Goal: Use online tool/utility: Utilize a website feature to perform a specific function

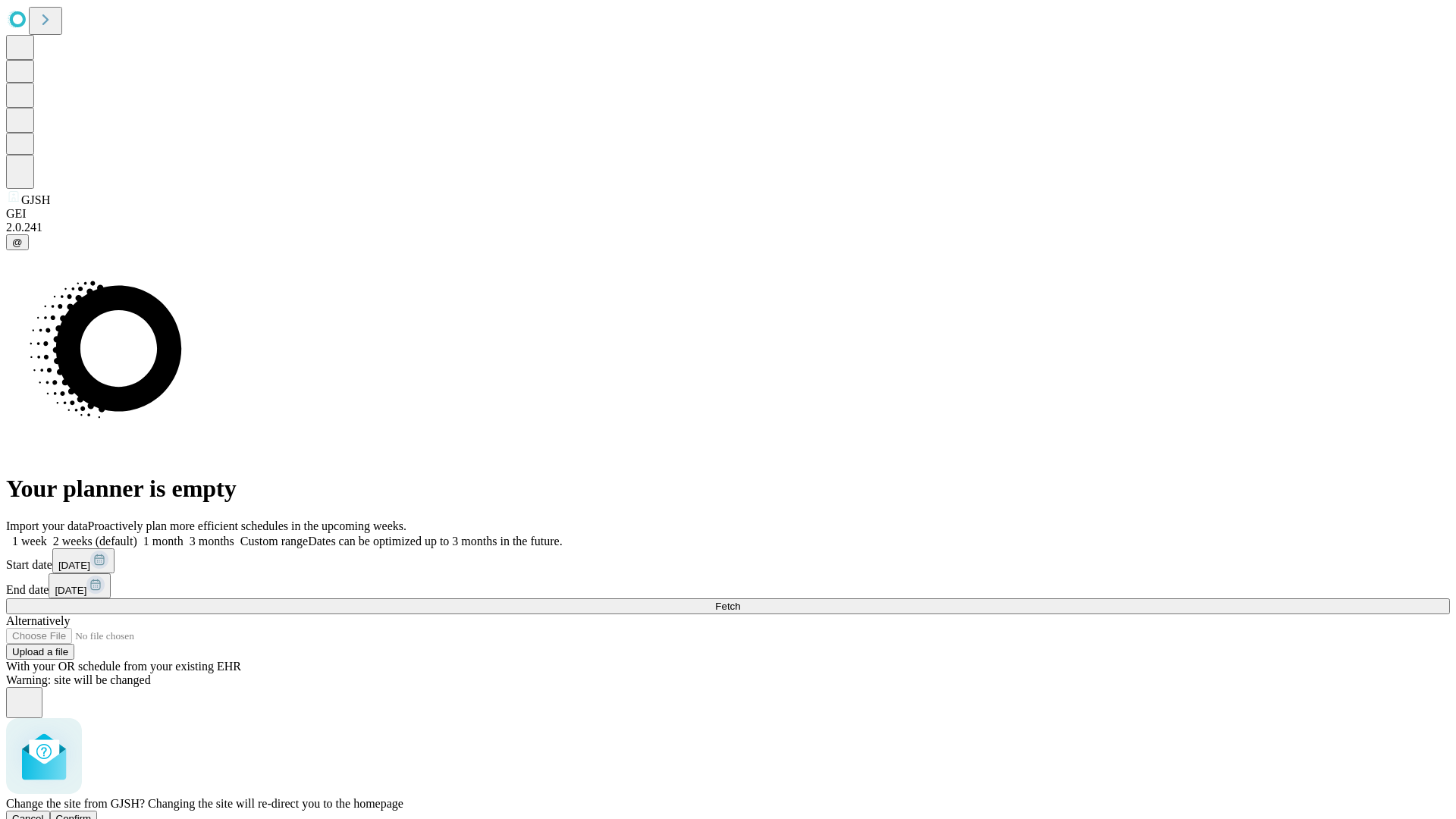
click at [92, 814] on span "Confirm" at bounding box center [74, 819] width 36 height 11
click at [183, 534] on label "1 month" at bounding box center [160, 541] width 46 height 13
click at [740, 601] on span "Fetch" at bounding box center [727, 606] width 25 height 11
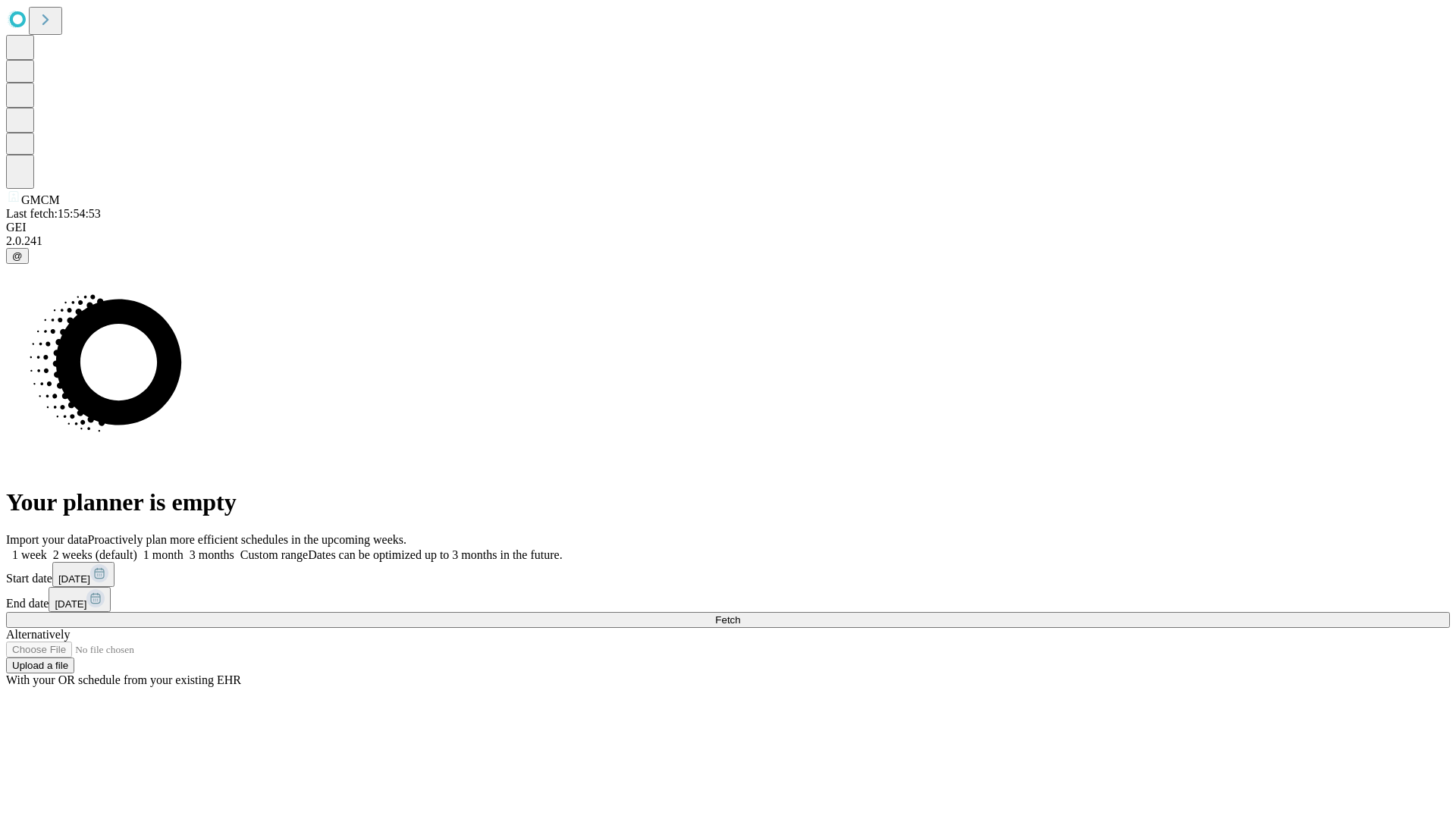
click at [183, 548] on label "1 month" at bounding box center [160, 555] width 46 height 13
click at [740, 615] on span "Fetch" at bounding box center [727, 620] width 25 height 11
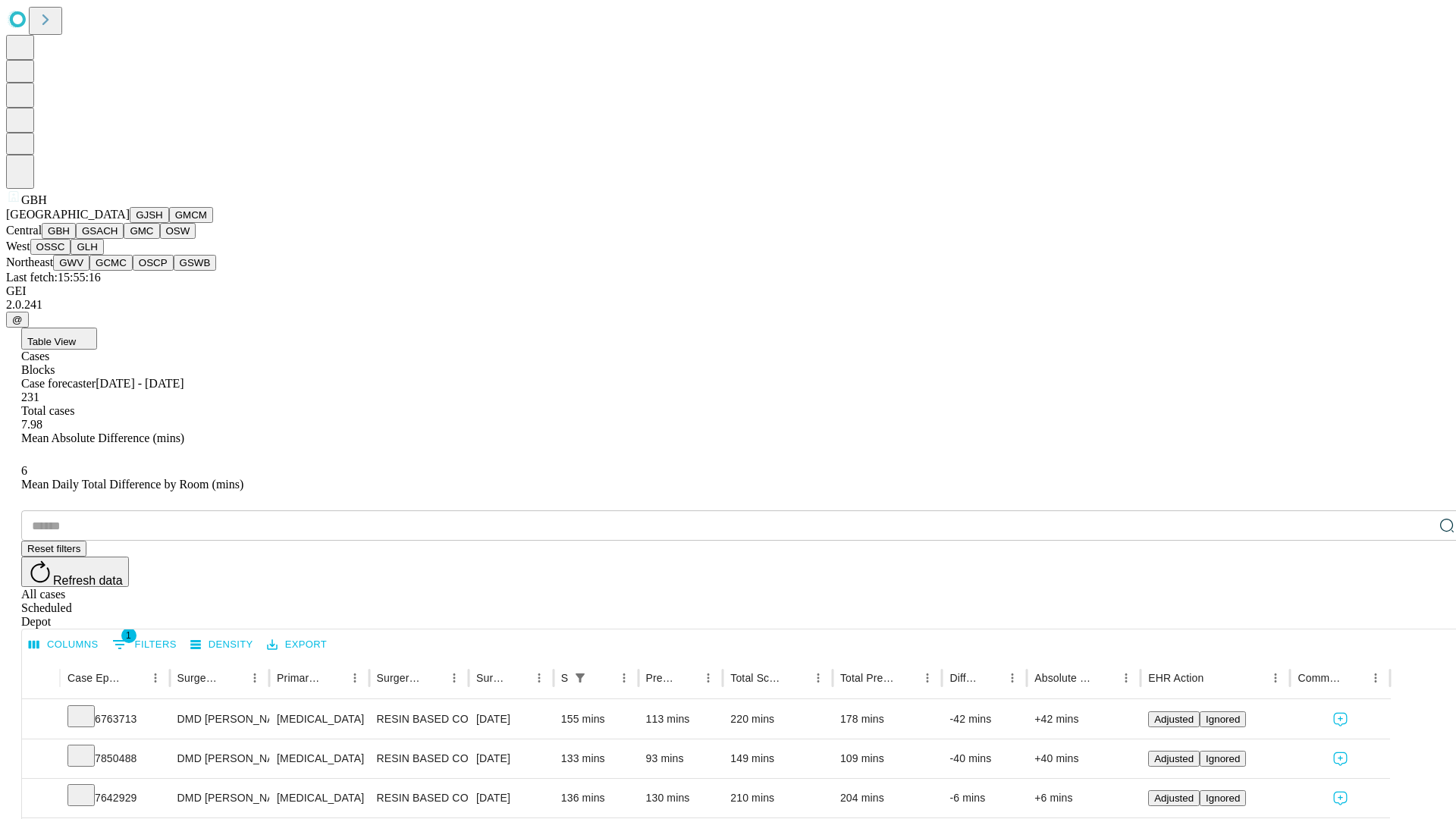
click at [118, 239] on button "GSACH" at bounding box center [99, 231] width 47 height 16
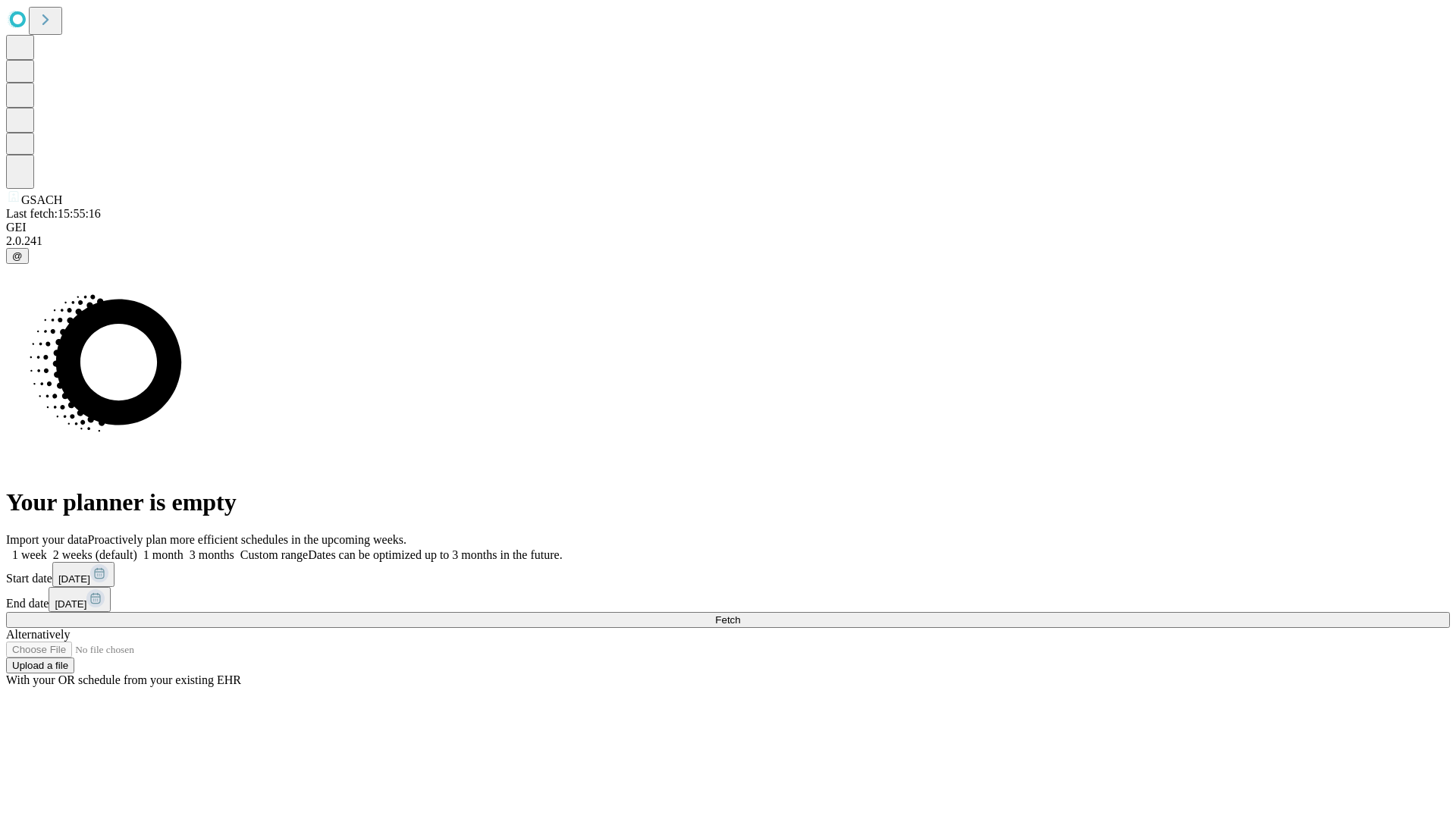
click at [183, 548] on label "1 month" at bounding box center [160, 555] width 46 height 13
click at [740, 615] on span "Fetch" at bounding box center [727, 620] width 25 height 11
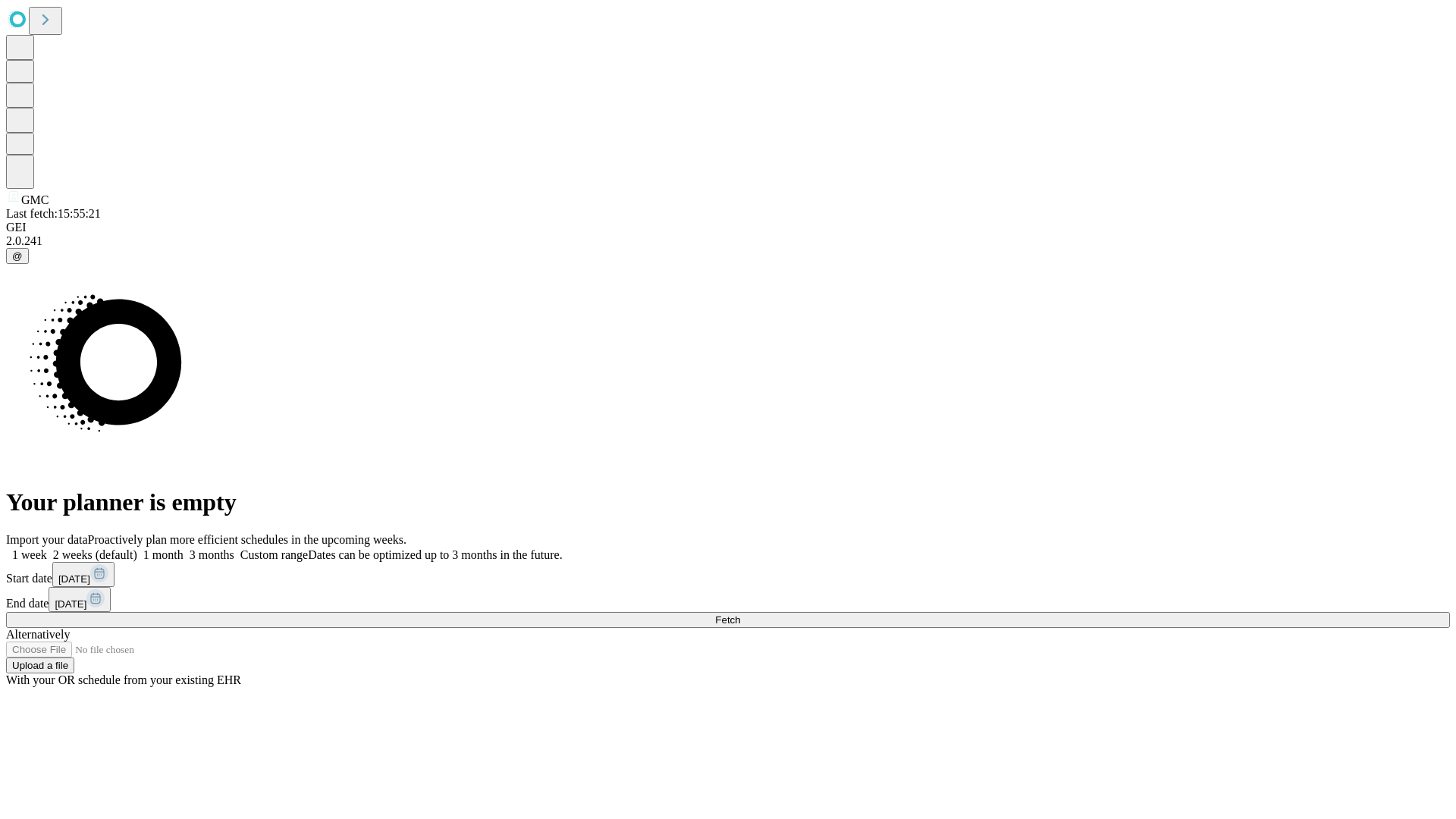
click at [740, 615] on span "Fetch" at bounding box center [727, 620] width 25 height 11
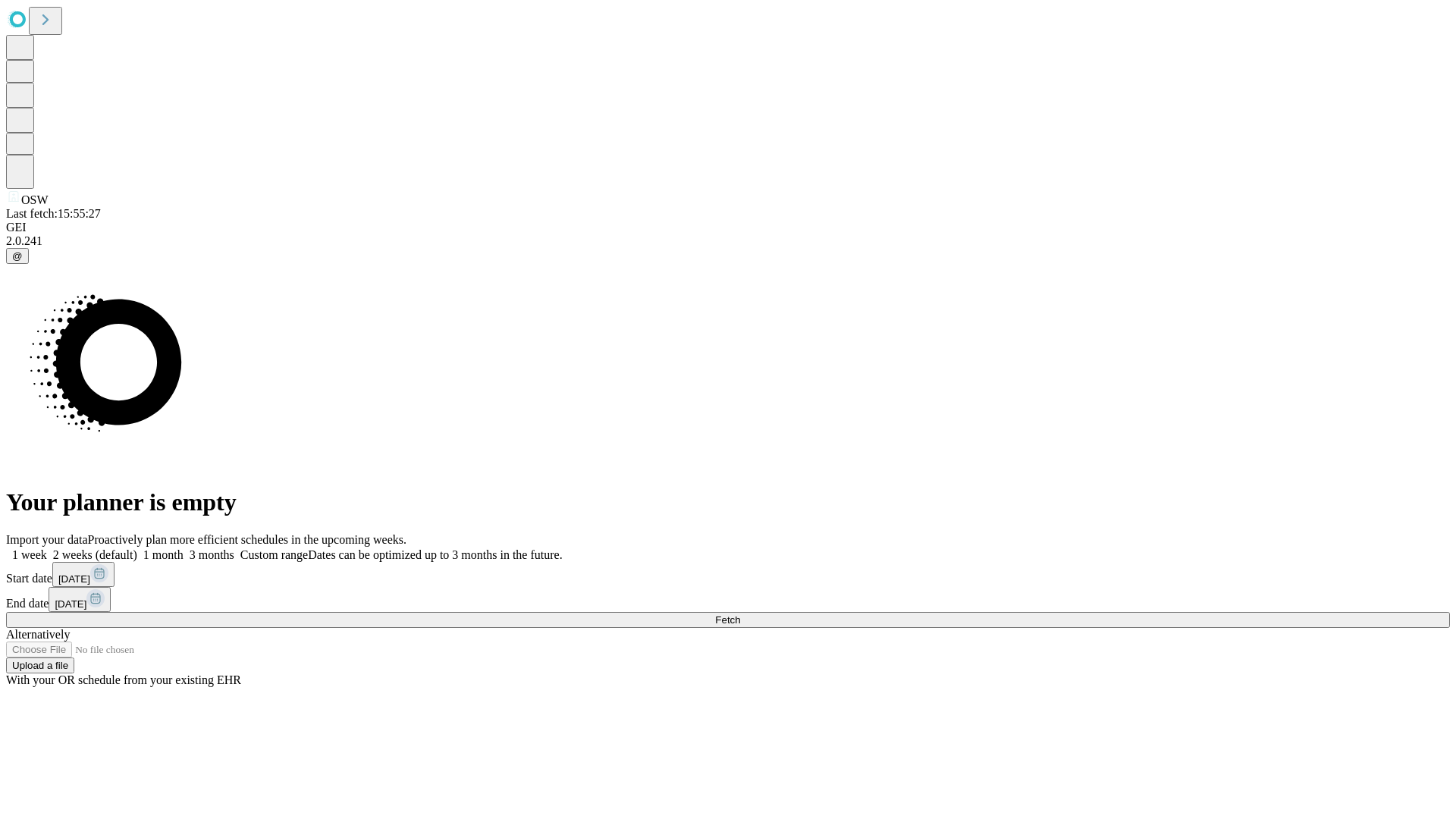
click at [183, 548] on label "1 month" at bounding box center [160, 555] width 46 height 13
click at [740, 615] on span "Fetch" at bounding box center [727, 620] width 25 height 11
click at [183, 548] on label "1 month" at bounding box center [160, 555] width 46 height 13
click at [740, 615] on span "Fetch" at bounding box center [727, 620] width 25 height 11
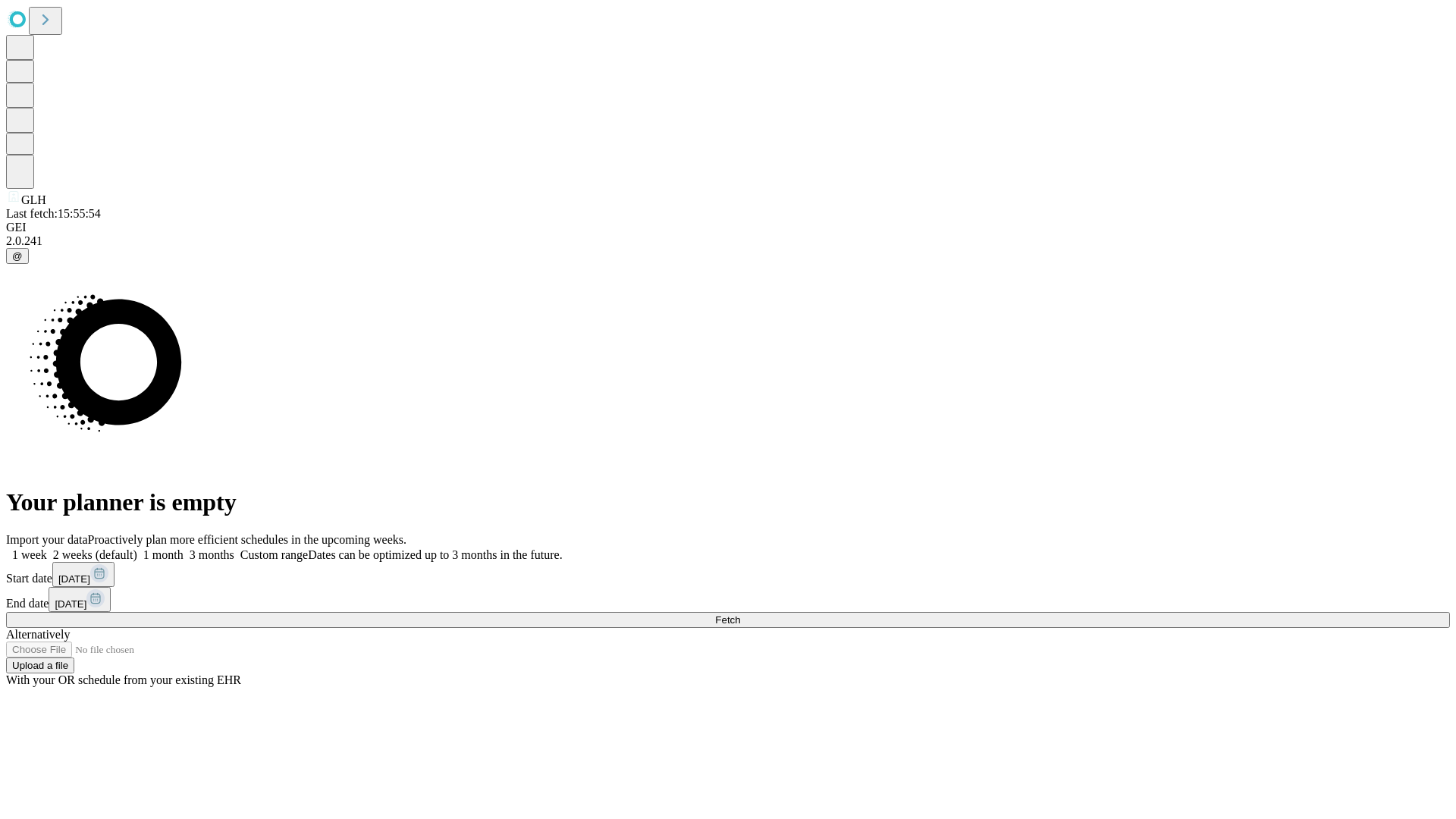
click at [740, 615] on span "Fetch" at bounding box center [727, 620] width 25 height 11
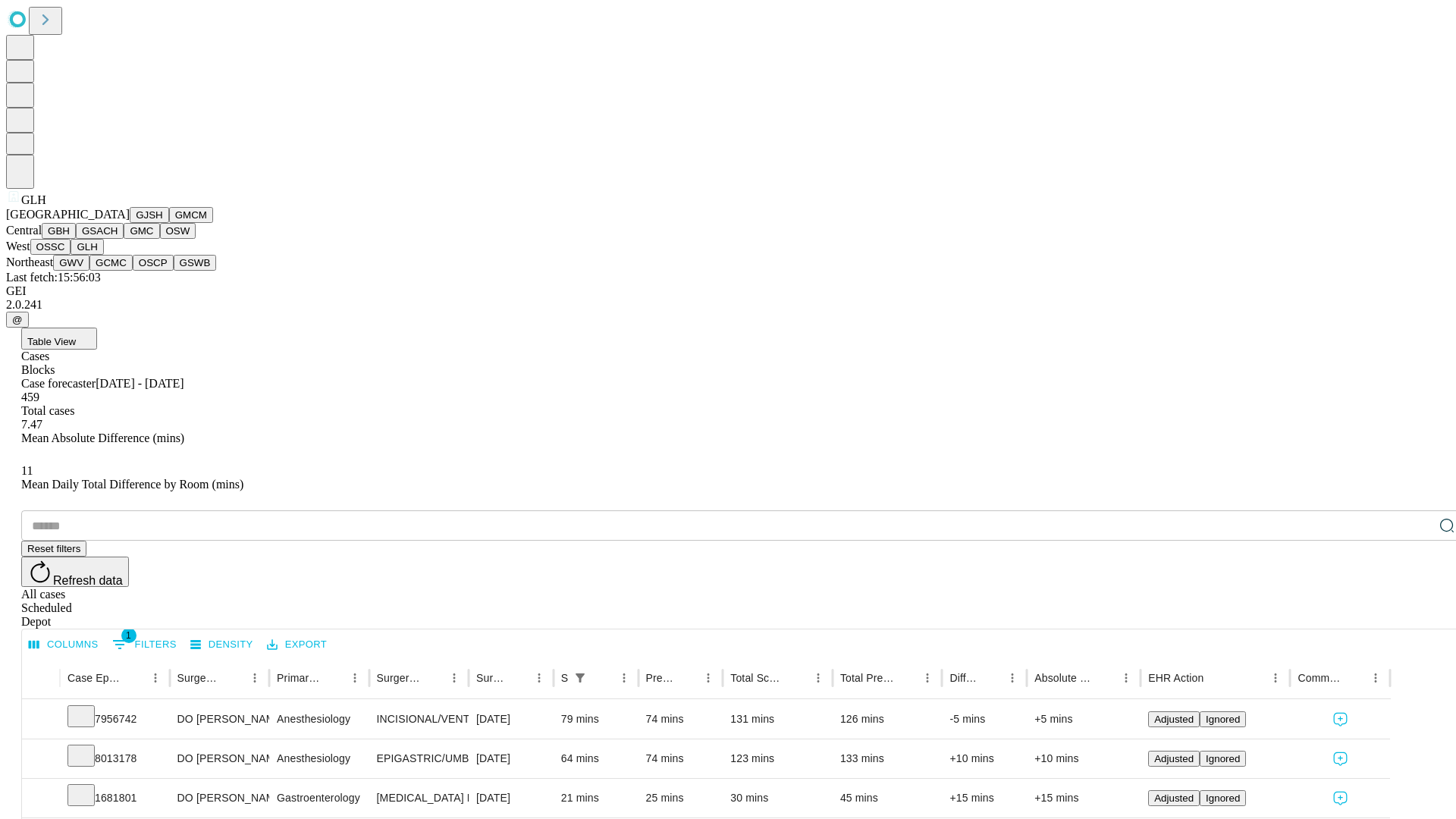
click at [89, 271] on button "GWV" at bounding box center [71, 262] width 36 height 16
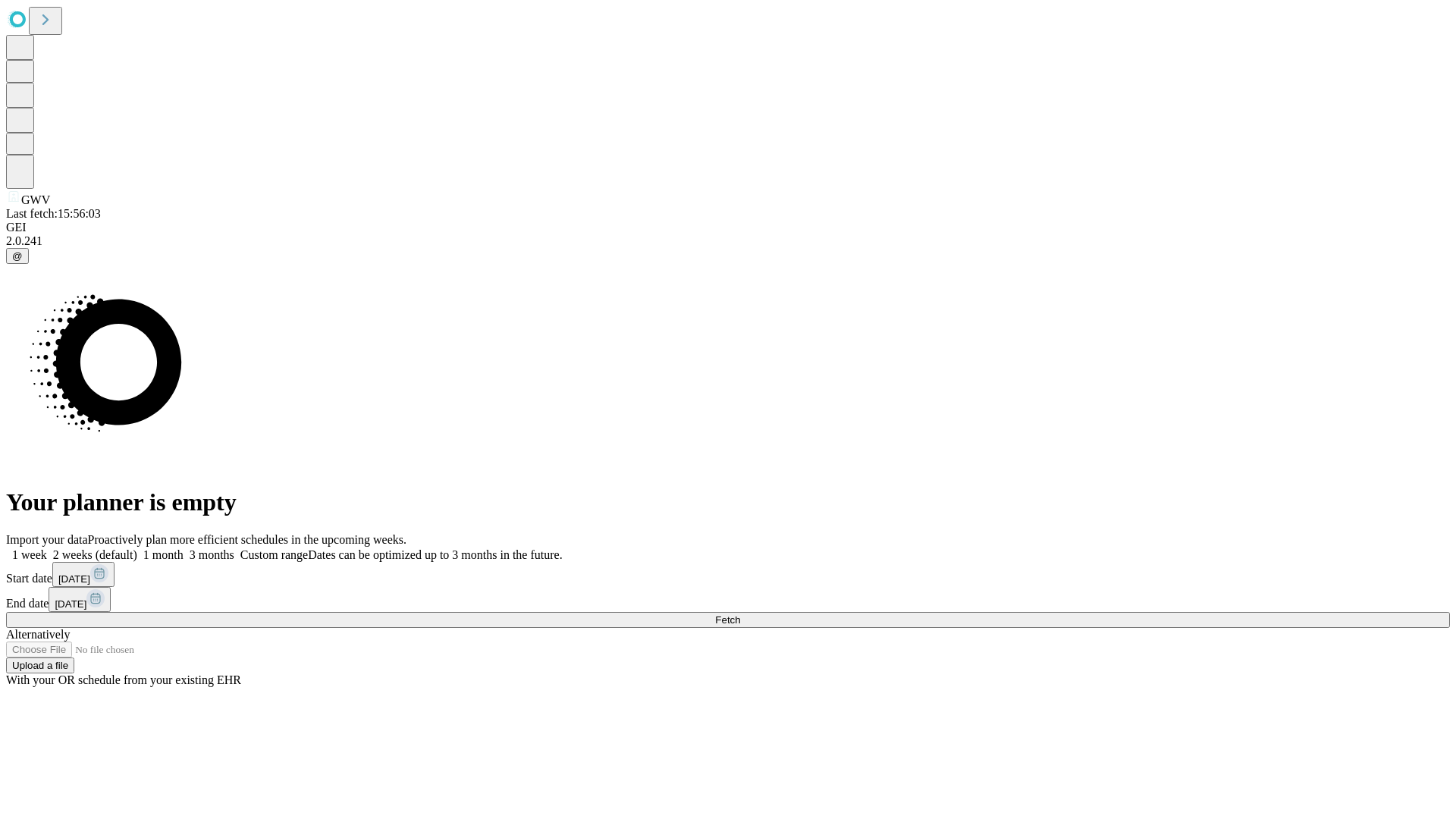
click at [183, 548] on label "1 month" at bounding box center [160, 555] width 46 height 13
click at [740, 615] on span "Fetch" at bounding box center [727, 620] width 25 height 11
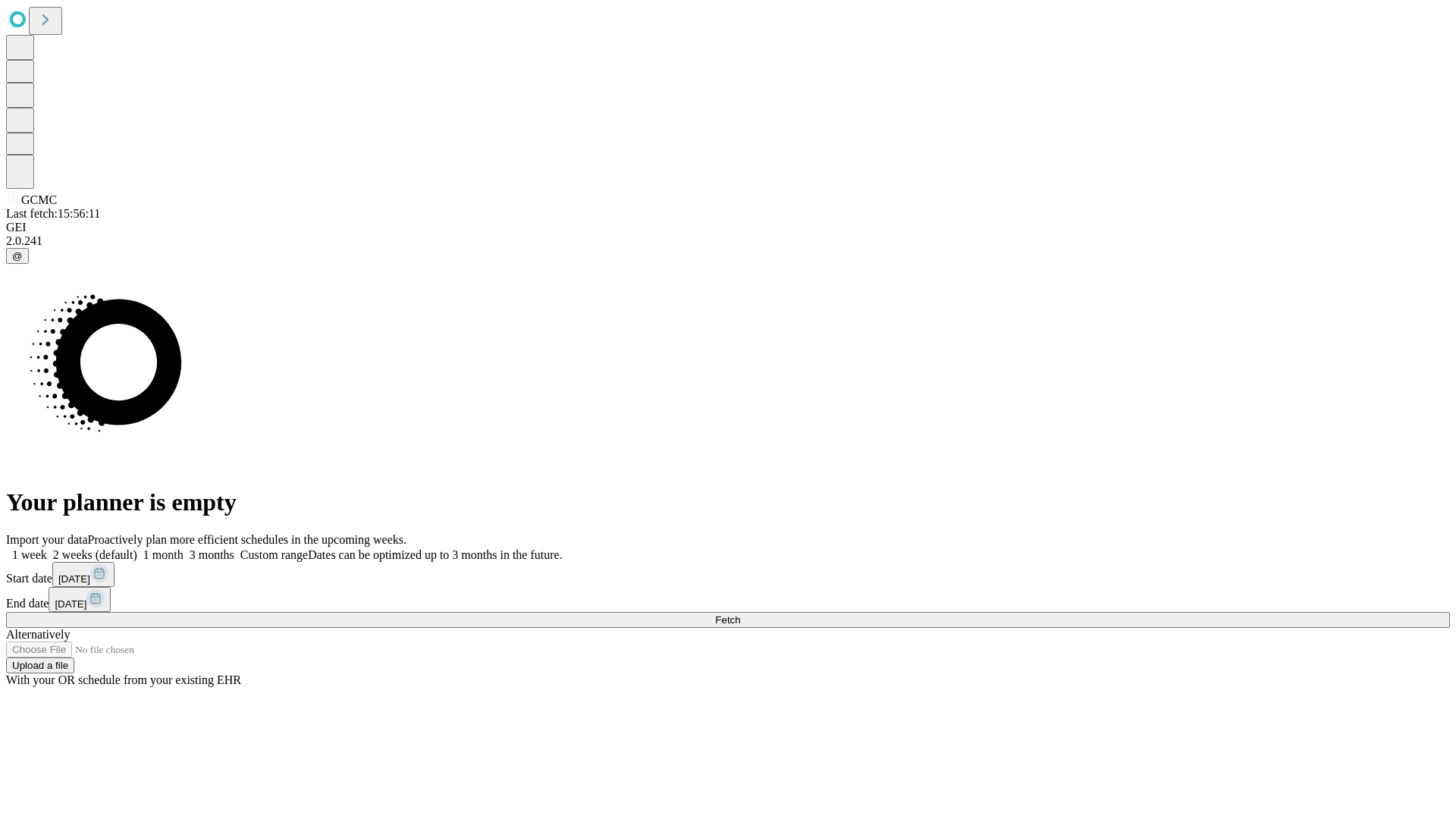
click at [183, 548] on label "1 month" at bounding box center [160, 555] width 46 height 13
click at [740, 615] on span "Fetch" at bounding box center [727, 620] width 25 height 11
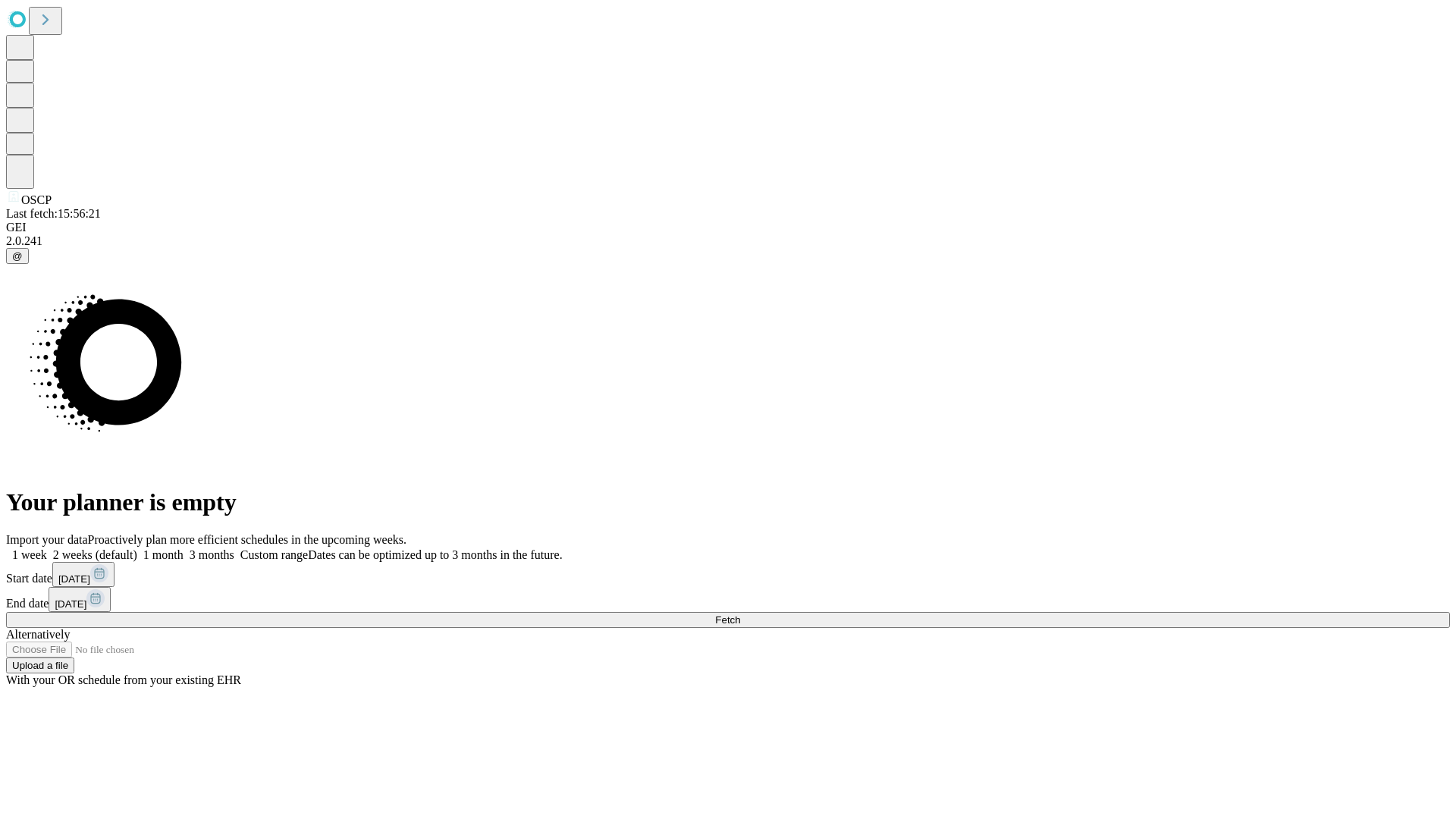
click at [183, 548] on label "1 month" at bounding box center [160, 555] width 46 height 13
click at [740, 615] on span "Fetch" at bounding box center [727, 620] width 25 height 11
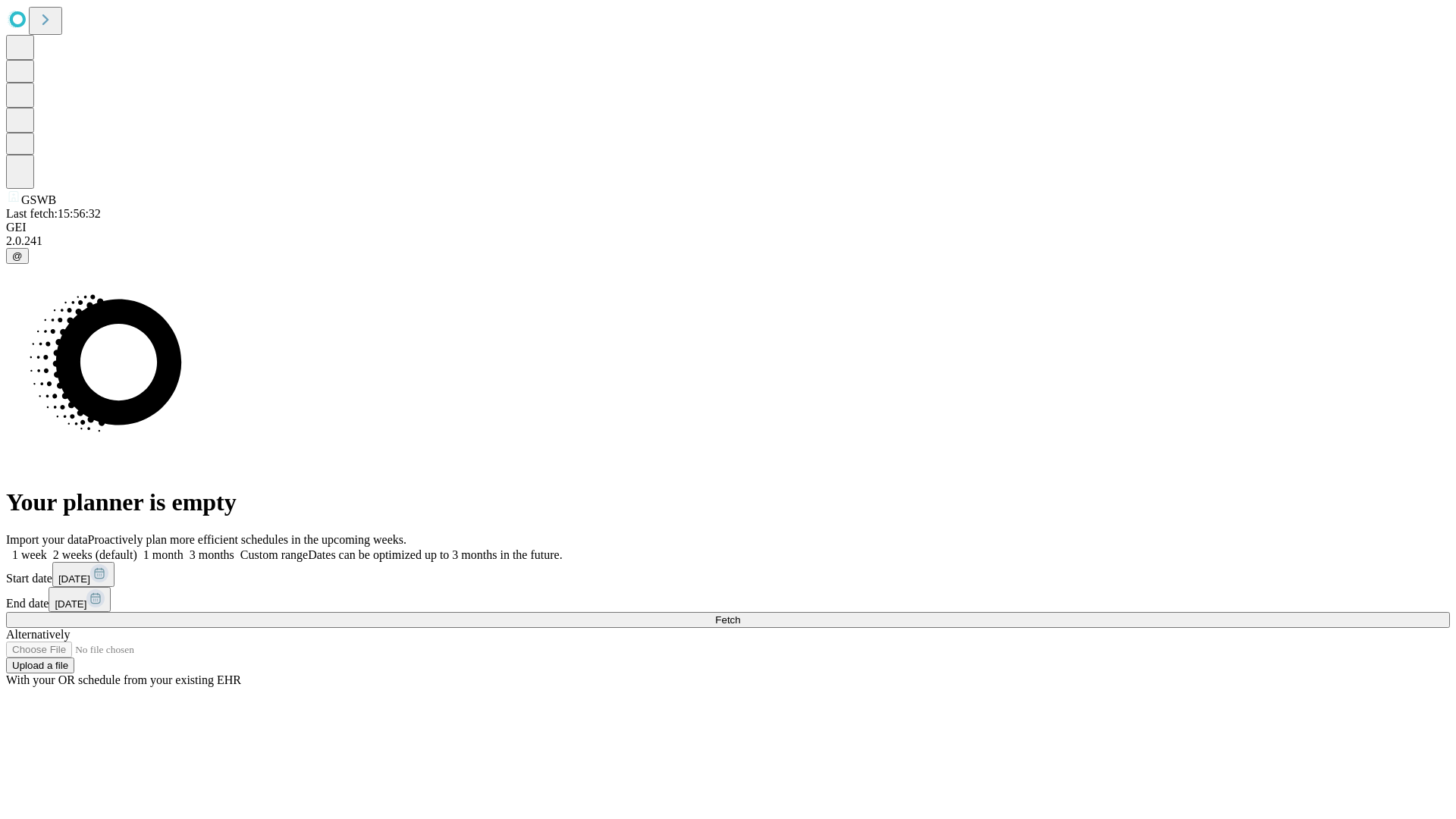
click at [183, 548] on label "1 month" at bounding box center [160, 555] width 46 height 13
click at [740, 615] on span "Fetch" at bounding box center [727, 620] width 25 height 11
